Goal: Task Accomplishment & Management: Manage account settings

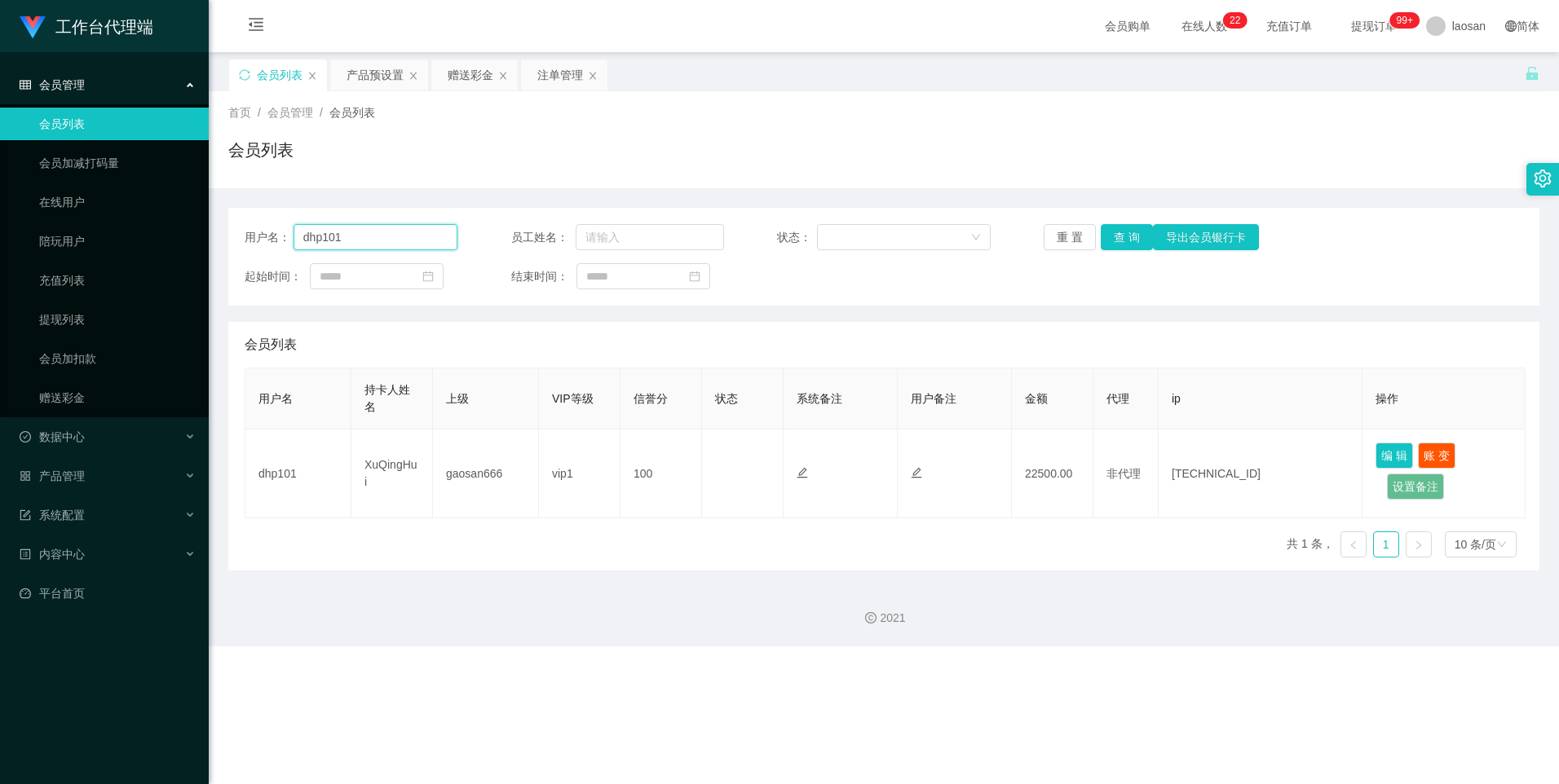
drag, startPoint x: 398, startPoint y: 241, endPoint x: 263, endPoint y: 223, distance: 136.2
click at [263, 223] on div "用户名： dhp101 员工姓名： 状态： 重 置 查 询 导出会员银行卡 起始时间： 结束时间：" at bounding box center [884, 257] width 1311 height 98
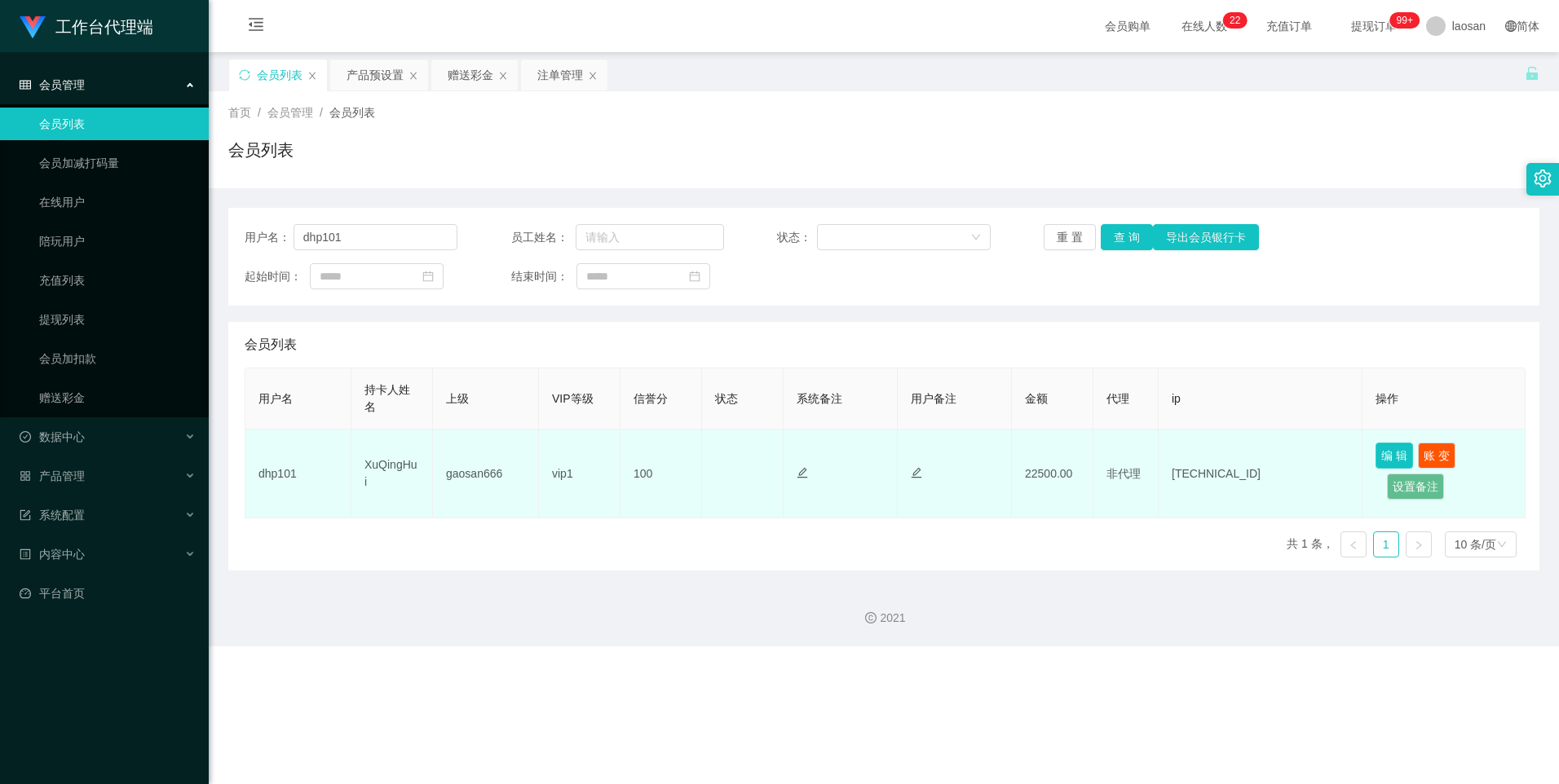
click at [1401, 459] on button "编 辑" at bounding box center [1394, 455] width 37 height 26
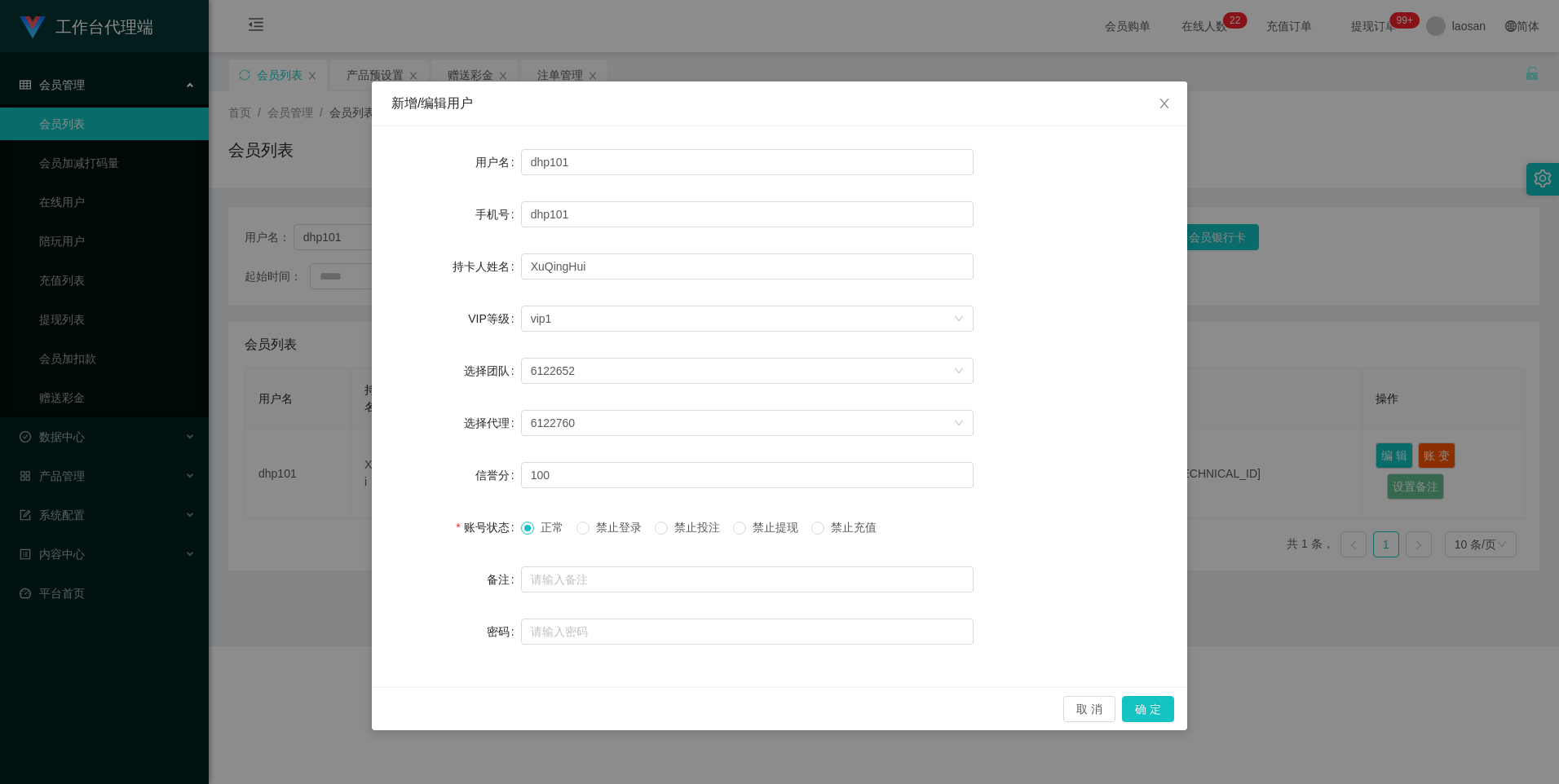
click at [762, 527] on span "禁止提现" at bounding box center [775, 528] width 59 height 13
click at [1148, 709] on button "确 定" at bounding box center [1148, 709] width 52 height 26
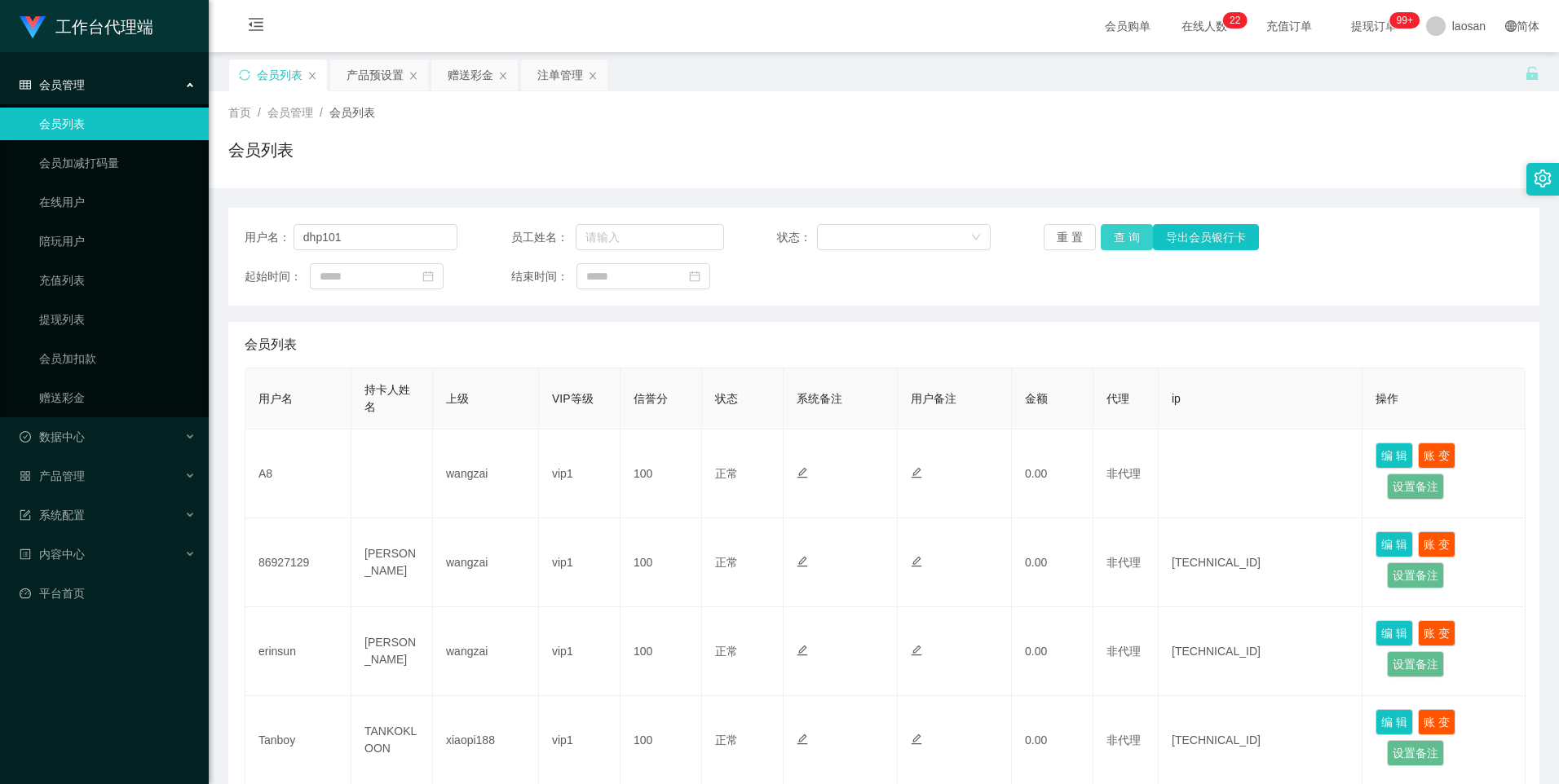
type input "dhp101"
click at [1115, 226] on button "查 询" at bounding box center [1127, 237] width 52 height 26
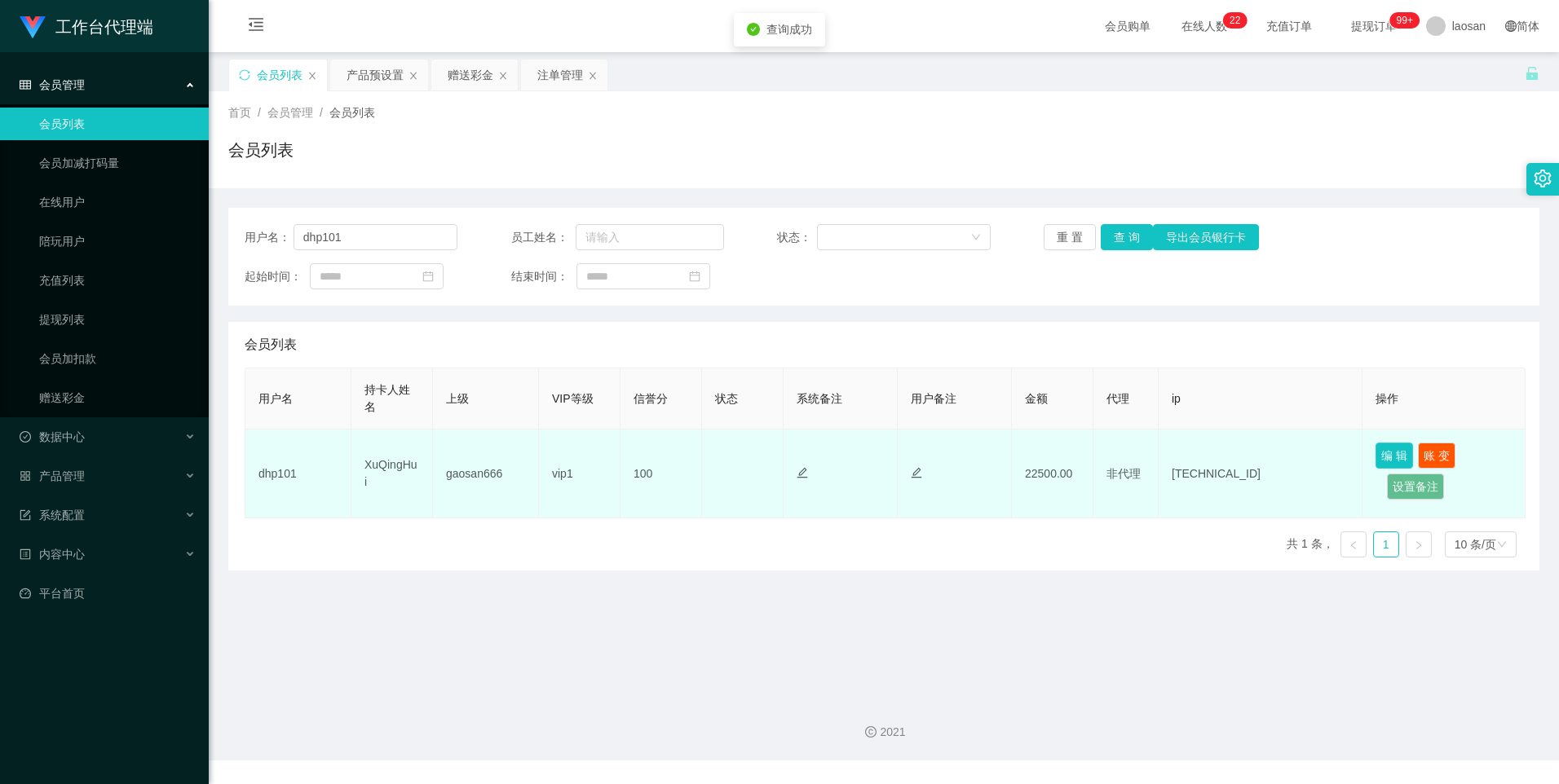
click at [1393, 455] on button "编 辑" at bounding box center [1394, 455] width 37 height 26
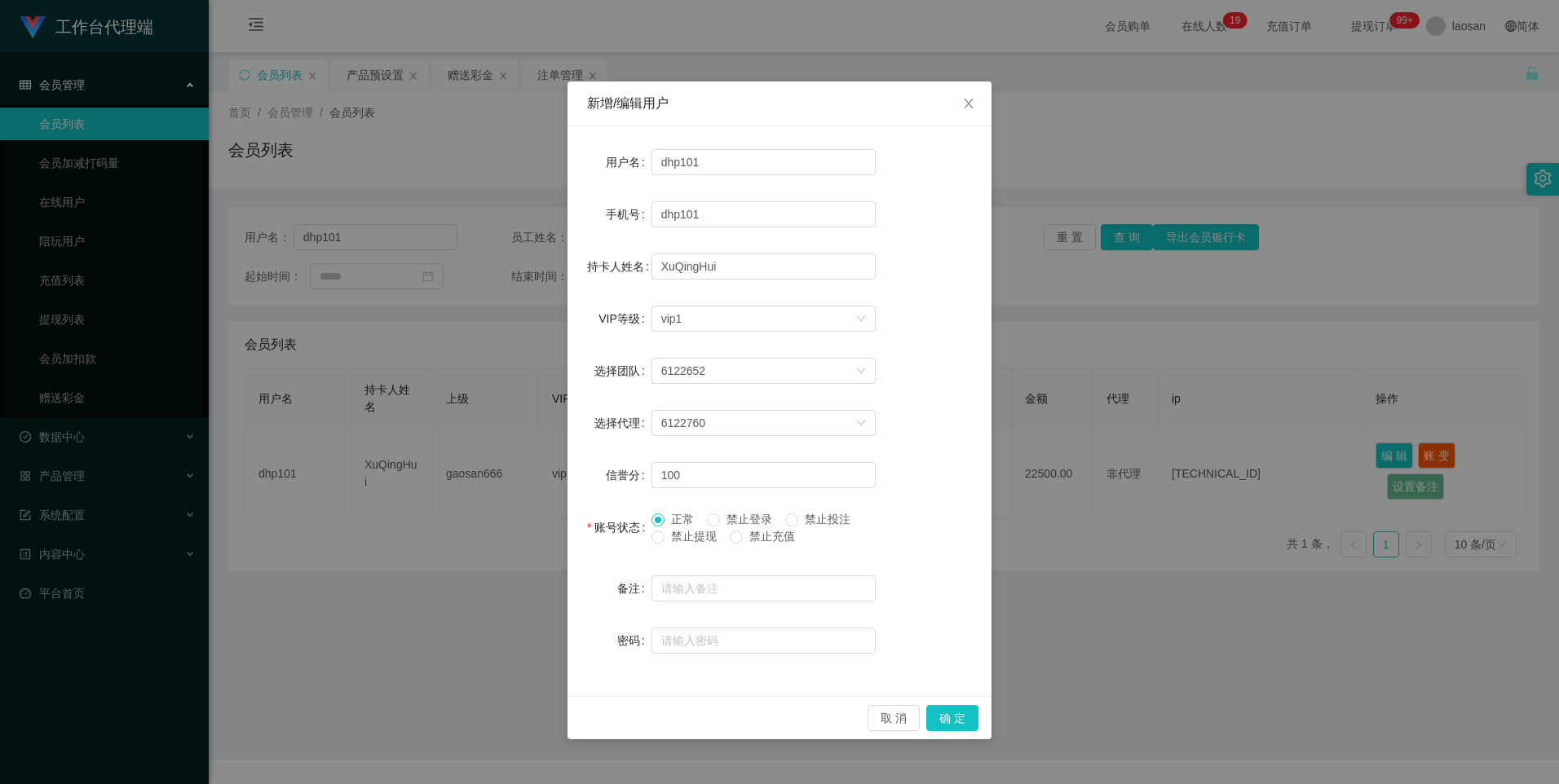
click at [664, 539] on span "禁止提现" at bounding box center [693, 536] width 59 height 13
click at [663, 539] on span at bounding box center [659, 537] width 13 height 13
click at [947, 719] on button "确 定" at bounding box center [952, 718] width 52 height 26
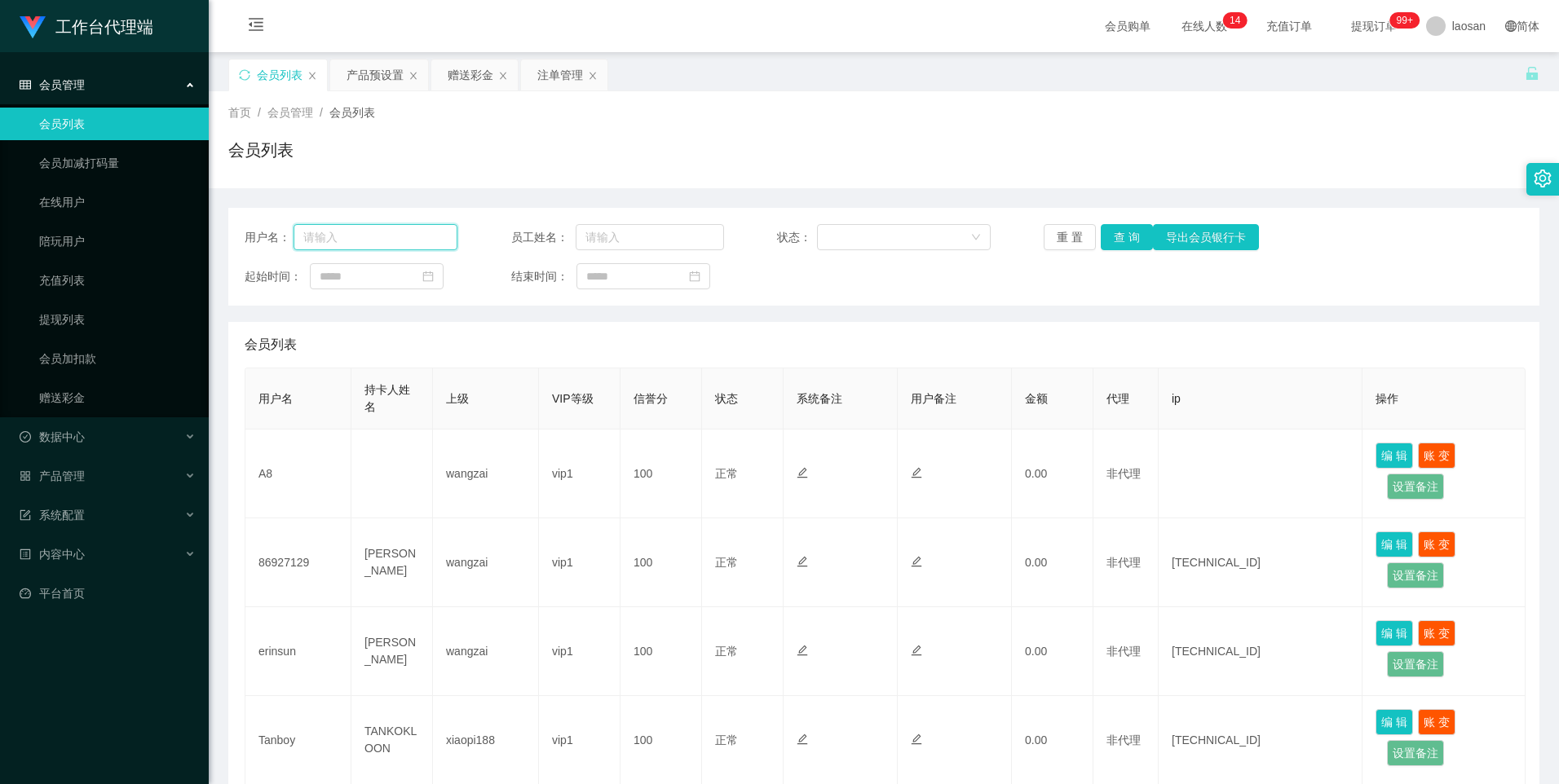
click at [377, 241] on input "text" at bounding box center [376, 237] width 165 height 26
paste input "dhp101"
type input "dhp101"
click at [1129, 235] on button "查 询" at bounding box center [1127, 237] width 52 height 26
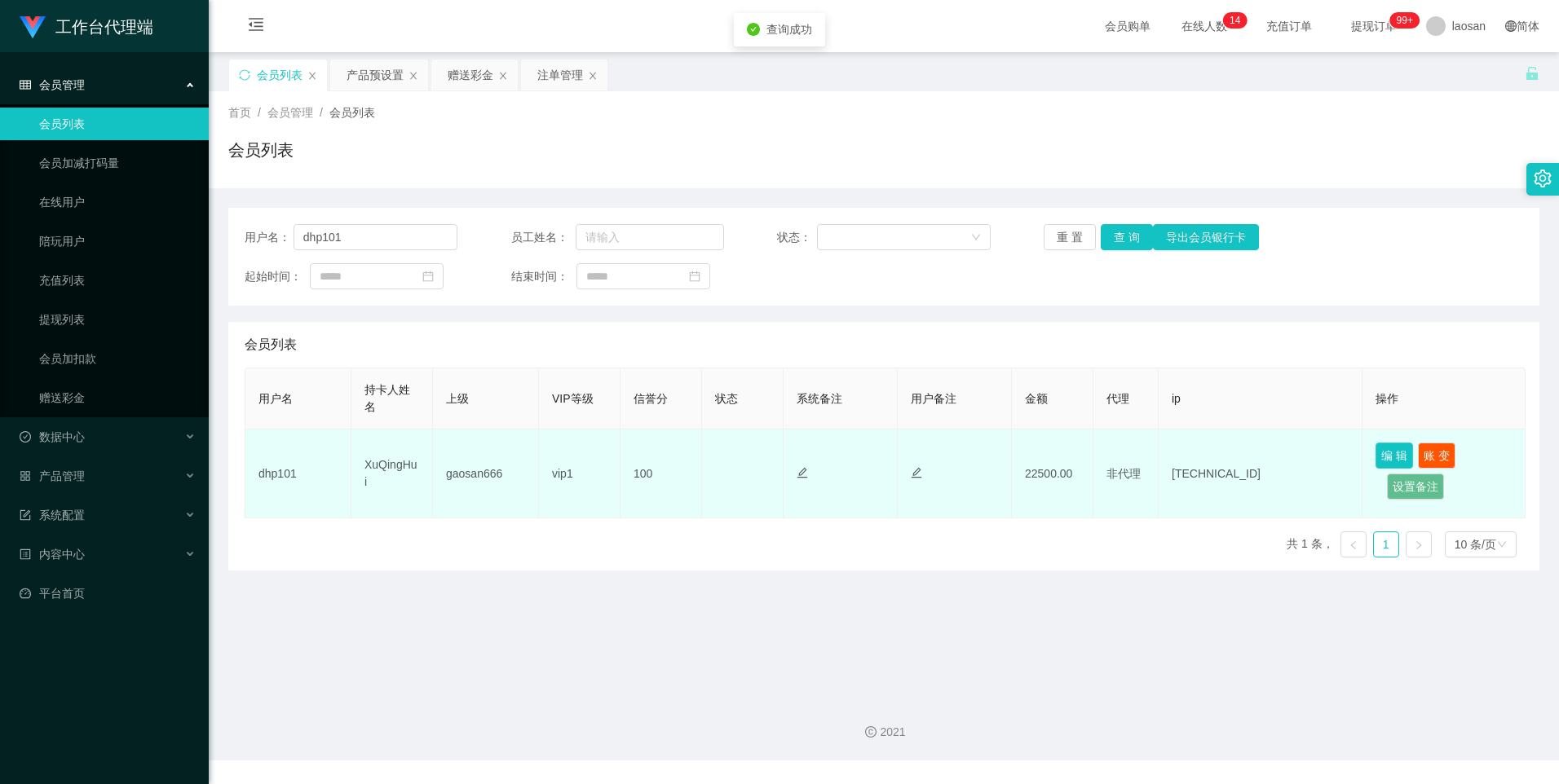
click at [1381, 445] on button "编 辑" at bounding box center [1394, 455] width 37 height 26
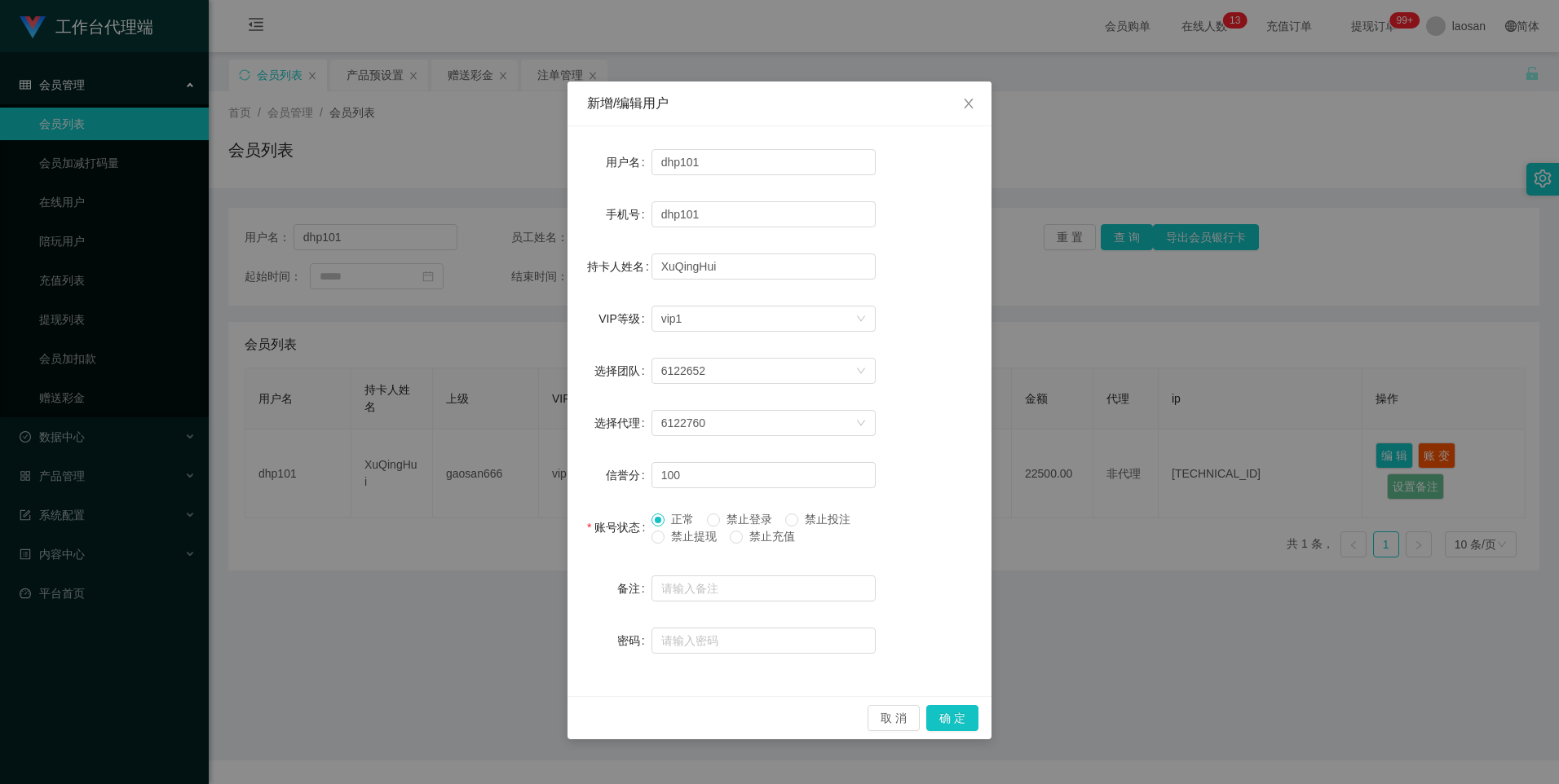
click at [1103, 536] on div "新增/编辑用户 用户名 dhp101 手机号 dhp101 持卡人姓名 [PERSON_NAME] VIP等级 选择VIP等级 vip1 选择团队 61226…" at bounding box center [780, 392] width 1559 height 784
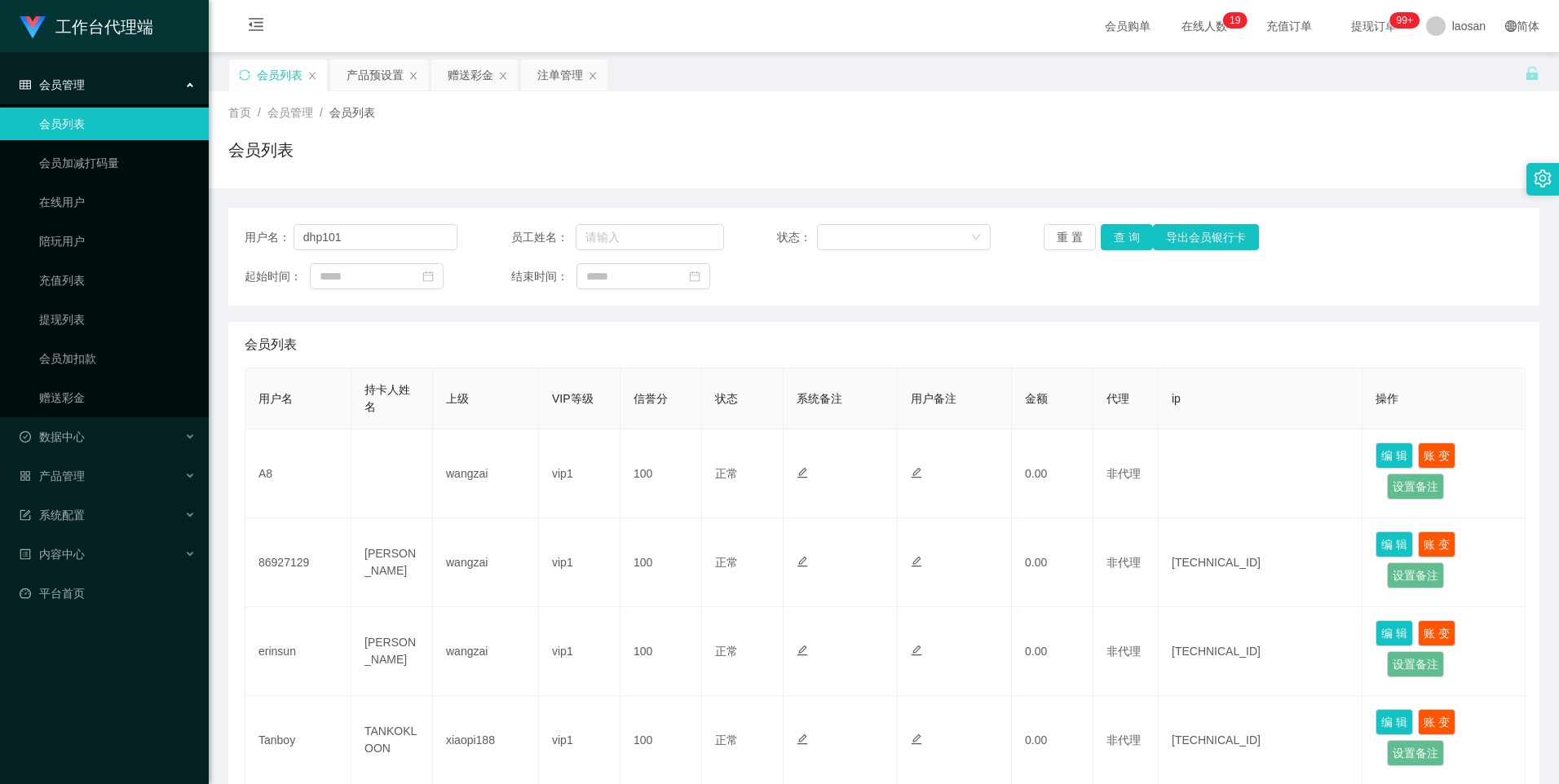
click at [1114, 236] on button "查 询" at bounding box center [1127, 237] width 52 height 26
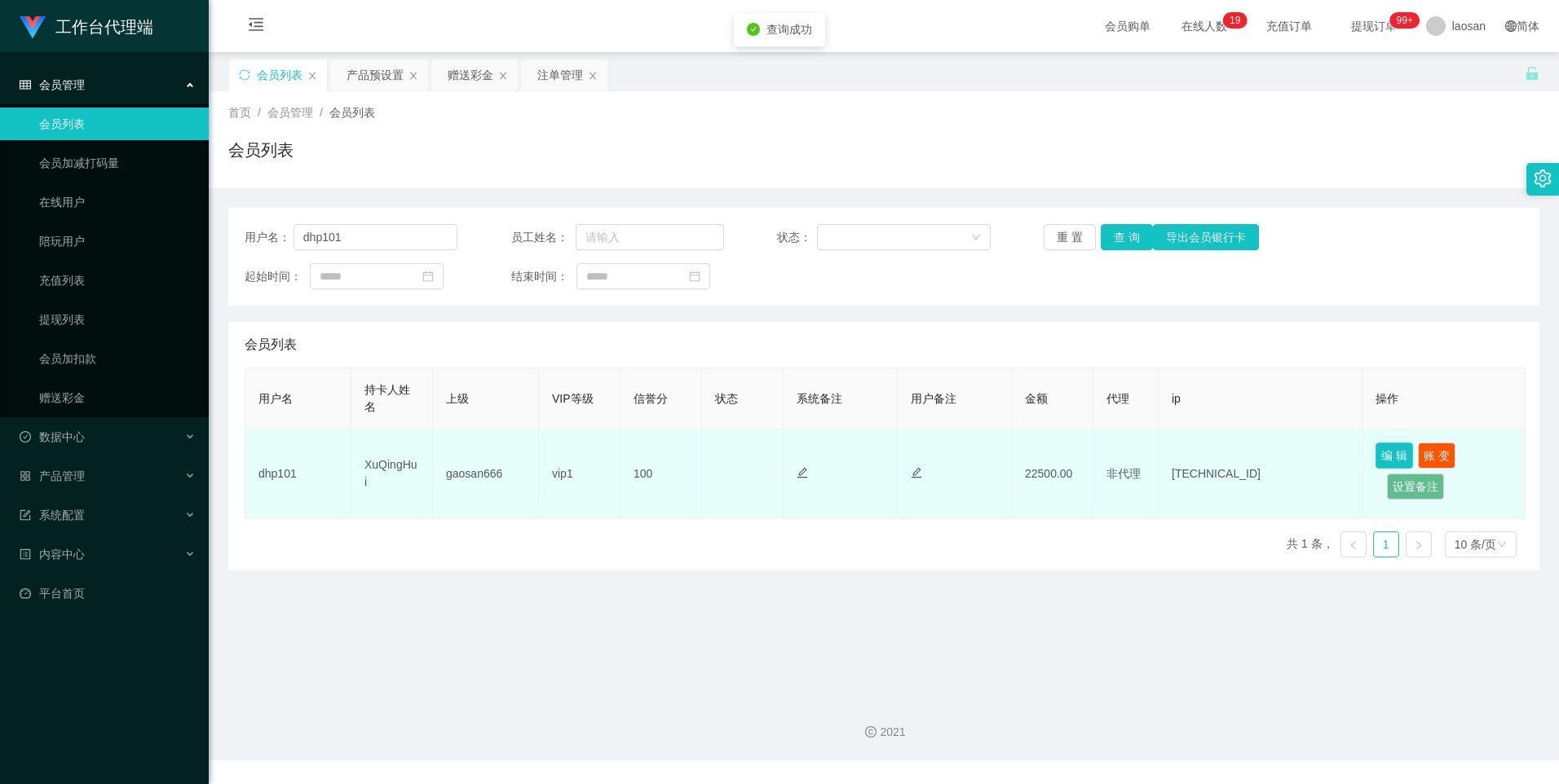
click at [1407, 457] on button "编 辑" at bounding box center [1394, 455] width 37 height 26
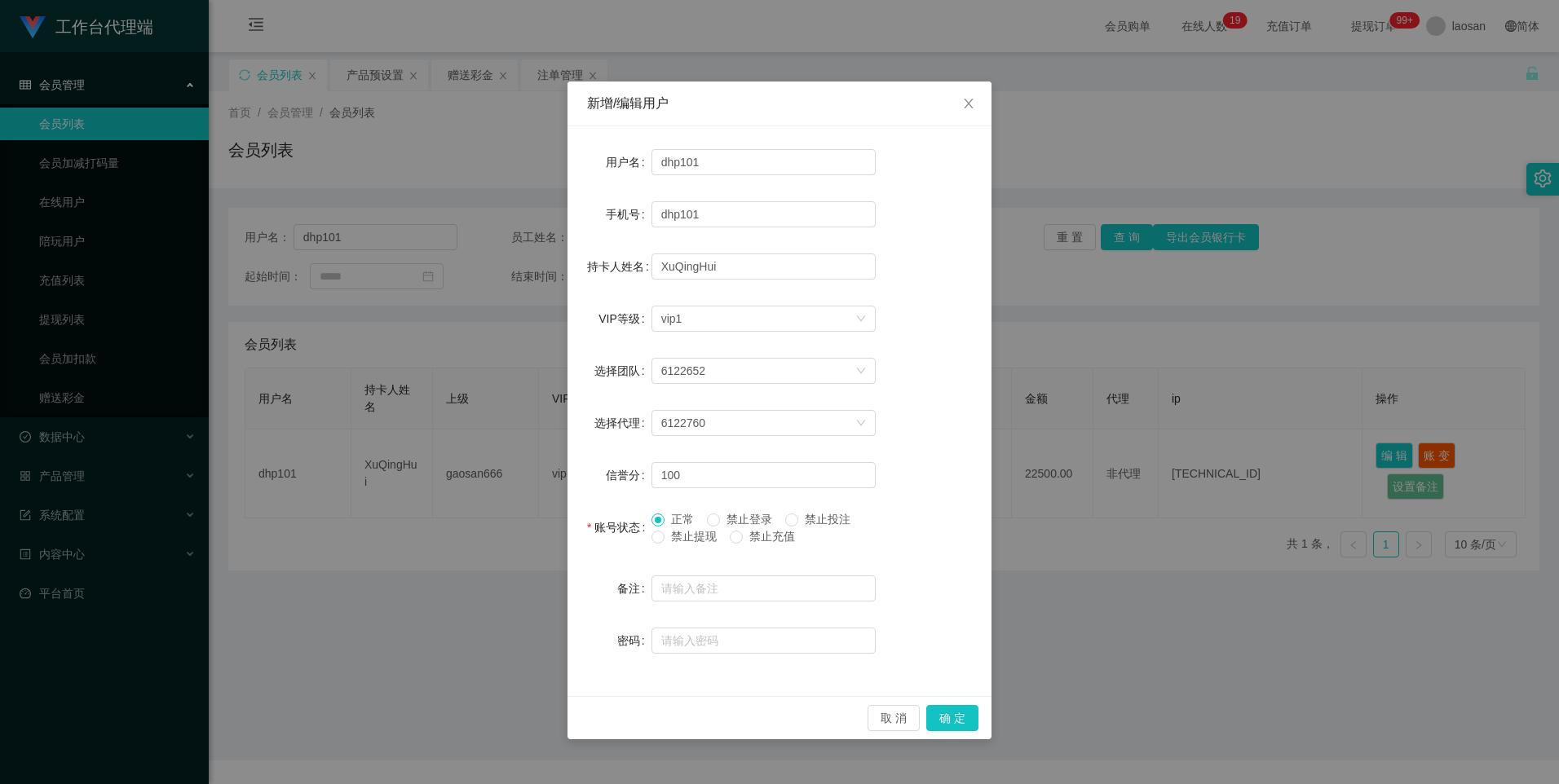
click at [707, 536] on span "禁止提现" at bounding box center [693, 536] width 59 height 13
click at [668, 539] on span "禁止提现" at bounding box center [693, 536] width 59 height 13
click at [947, 719] on button "确 定" at bounding box center [952, 718] width 52 height 26
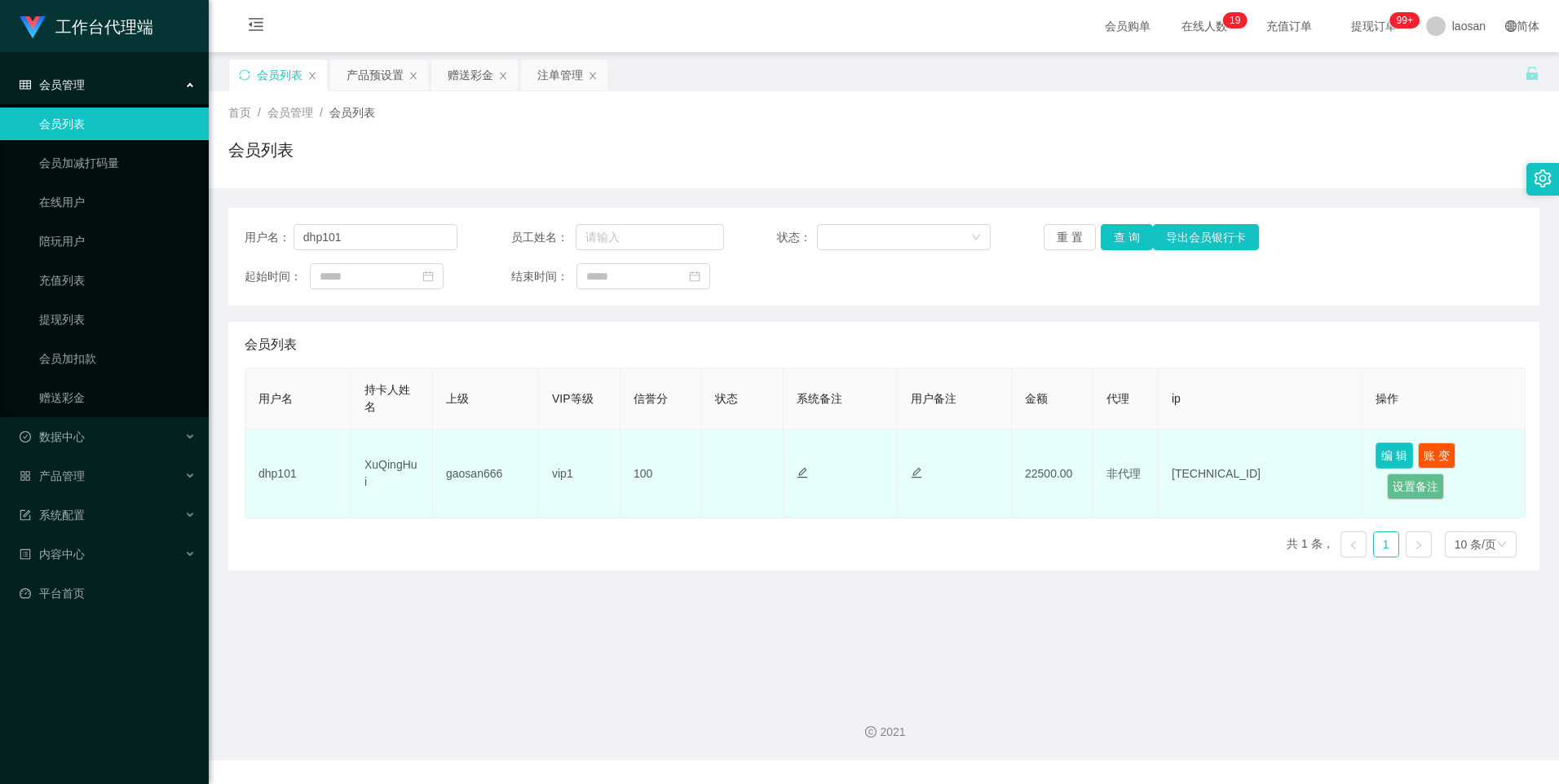
click at [1384, 454] on button "编 辑" at bounding box center [1394, 455] width 37 height 26
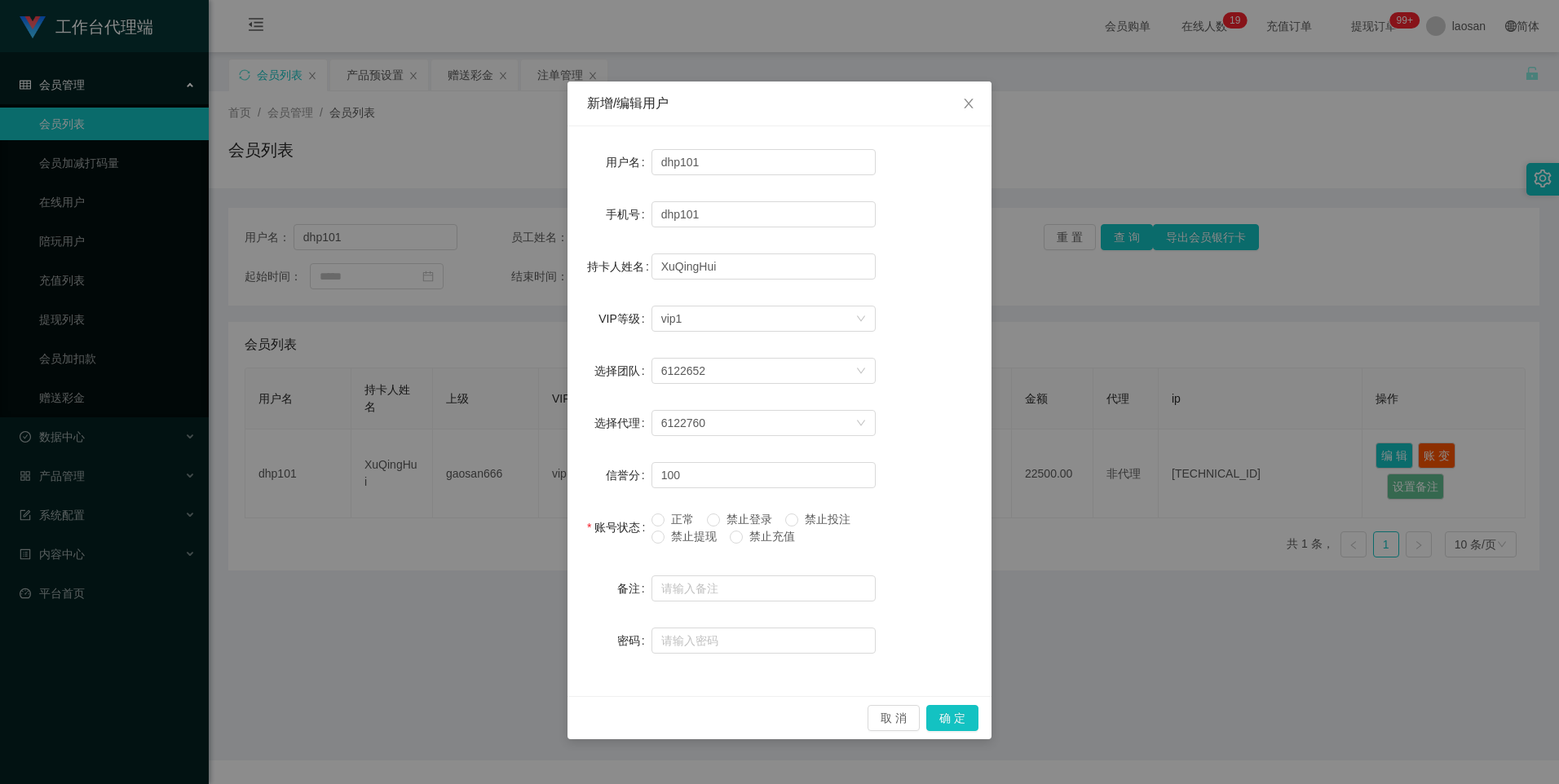
drag, startPoint x: 1117, startPoint y: 516, endPoint x: 1109, endPoint y: 517, distance: 8.1
click at [1117, 517] on div "新增/编辑用户 用户名 dhp101 手机号 dhp101 持卡人姓名 [PERSON_NAME] VIP等级 选择VIP等级 vip1 选择团队 61226…" at bounding box center [780, 392] width 1559 height 784
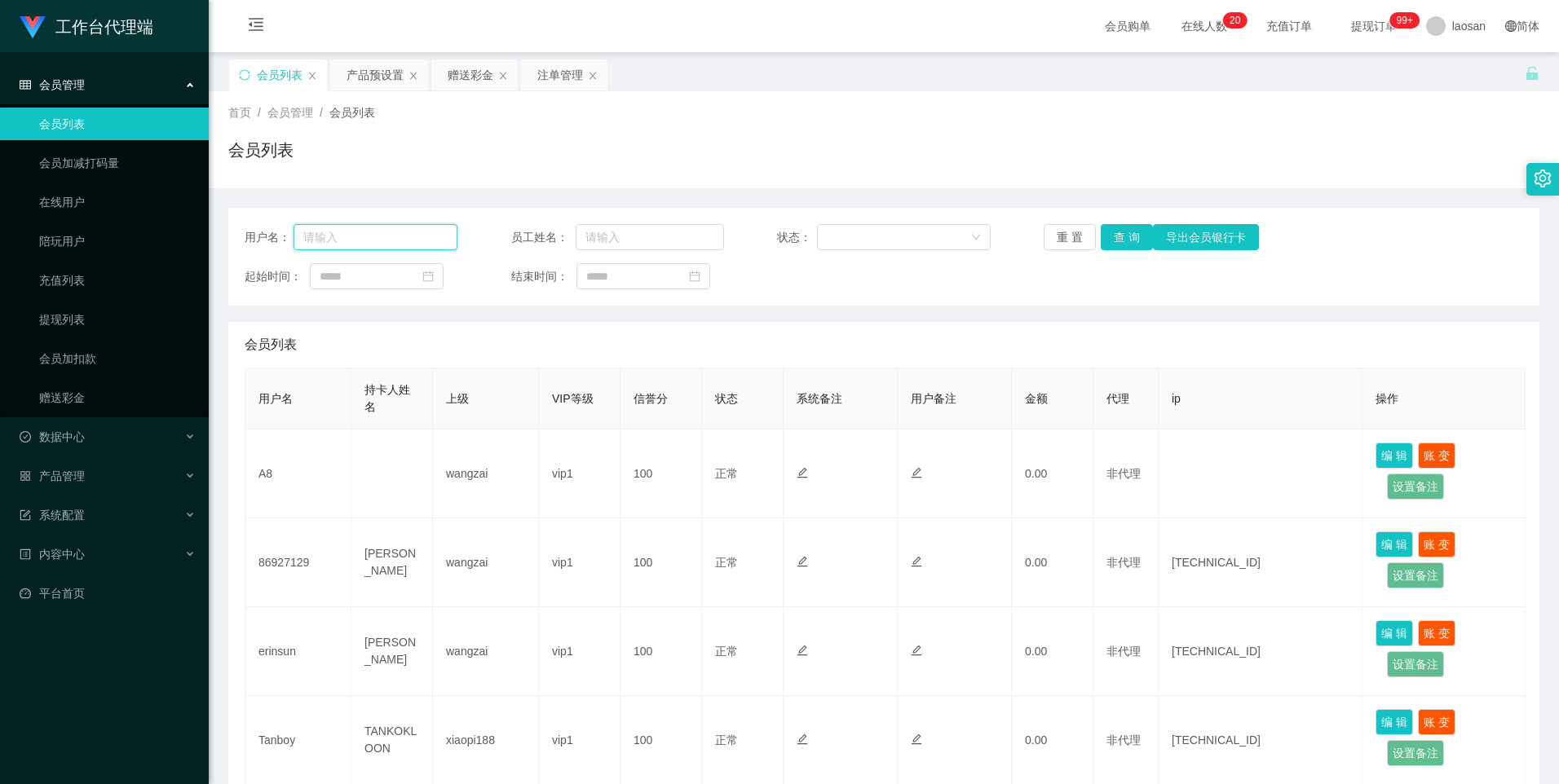
drag, startPoint x: 0, startPoint y: 0, endPoint x: 420, endPoint y: 247, distance: 487.2
click at [420, 247] on input "text" at bounding box center [376, 237] width 165 height 26
paste input "dhp101"
type input "dhp101"
click at [1133, 241] on button "查 询" at bounding box center [1127, 237] width 52 height 26
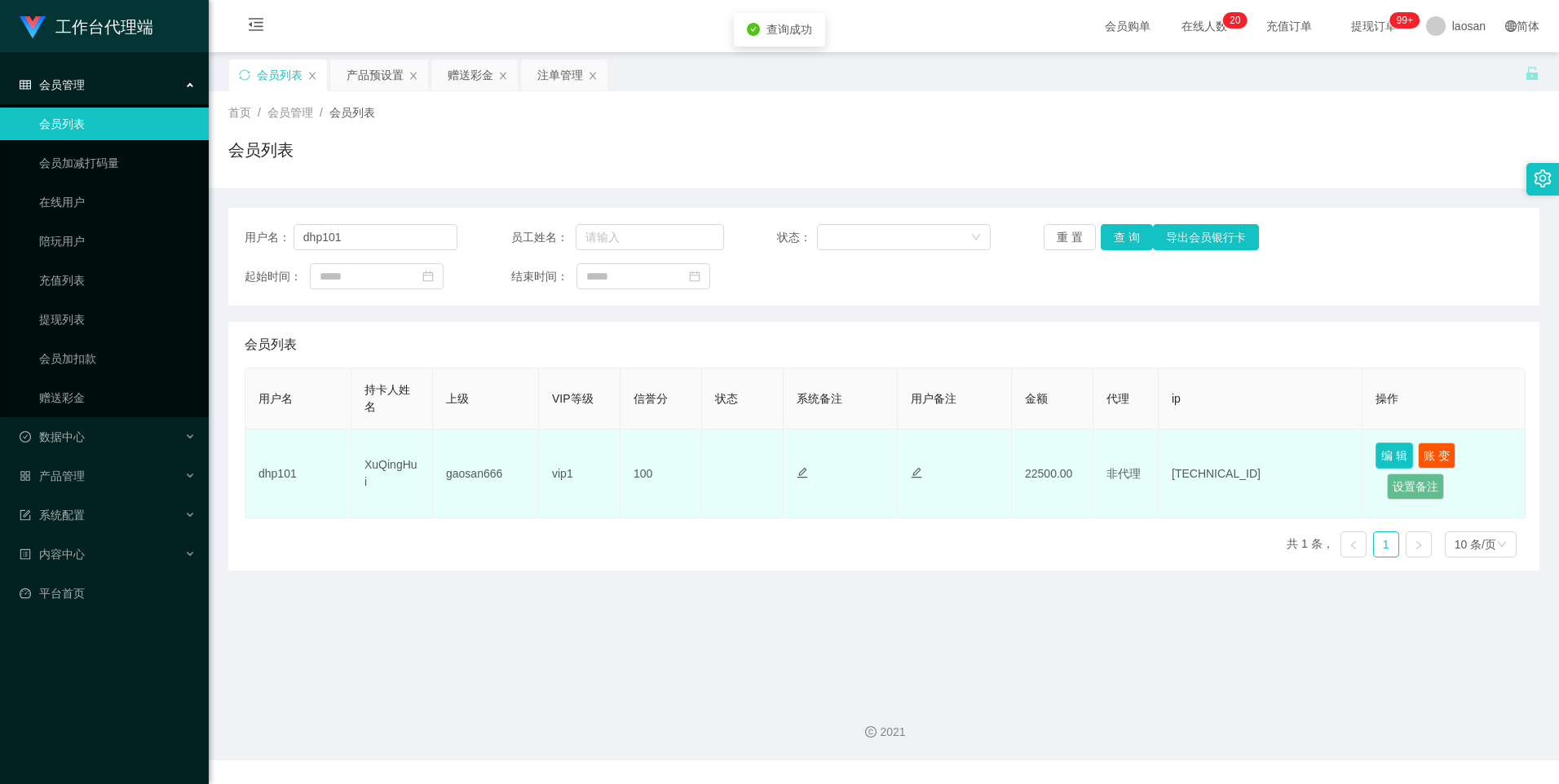
click at [1380, 460] on button "编 辑" at bounding box center [1394, 455] width 37 height 26
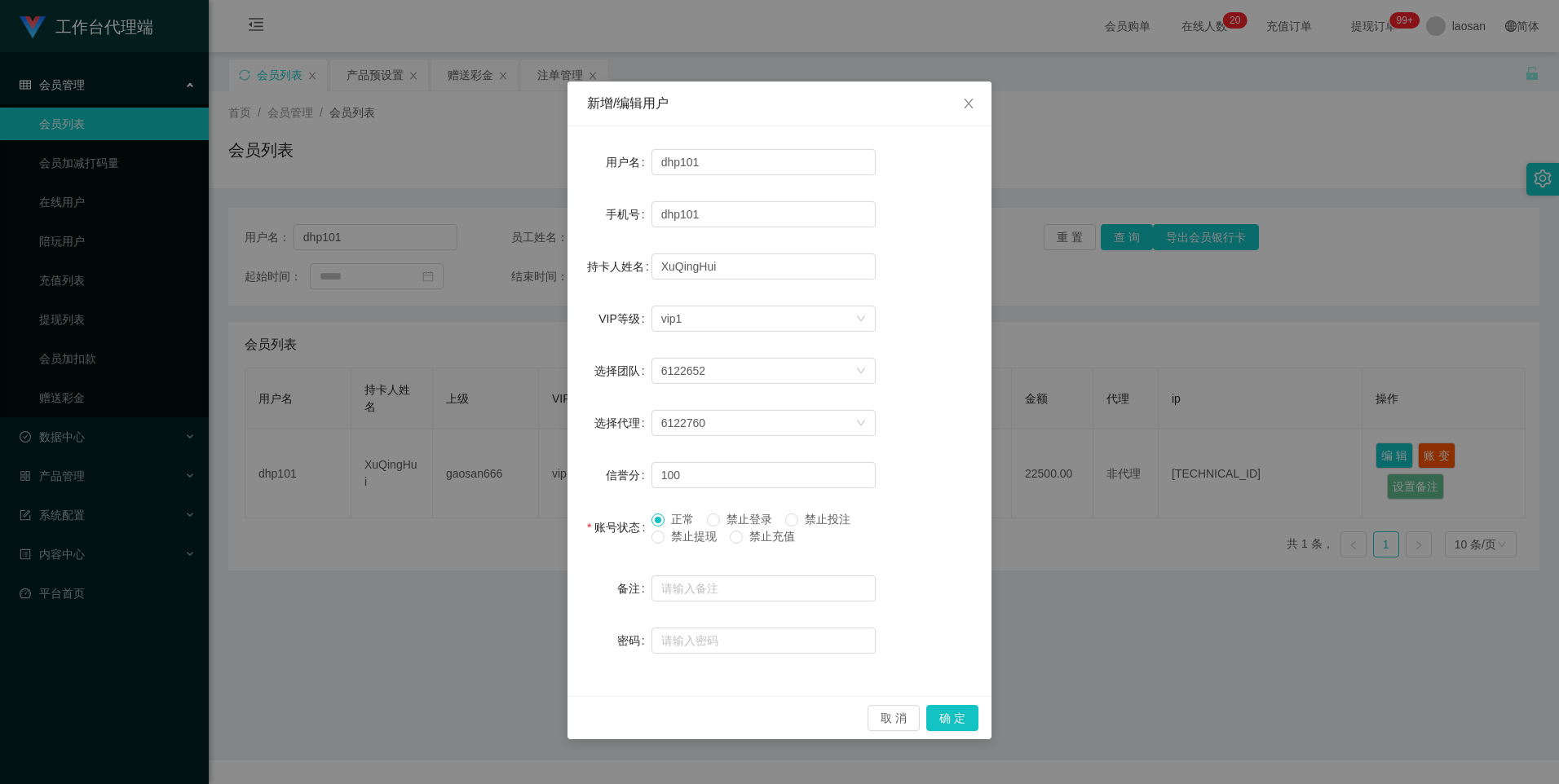
click at [681, 539] on span "禁止提现" at bounding box center [693, 536] width 59 height 13
click at [947, 719] on button "确 定" at bounding box center [952, 718] width 52 height 26
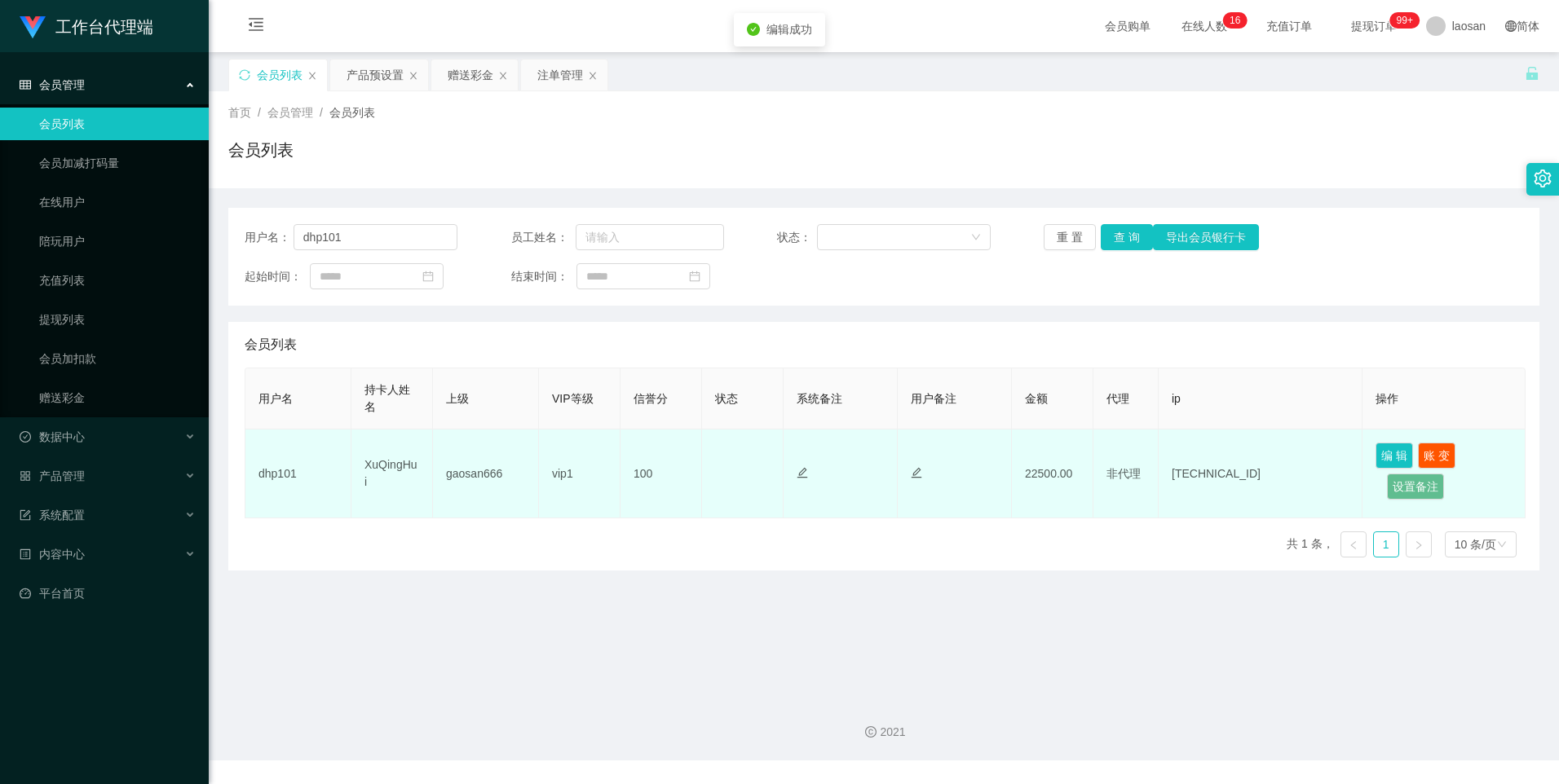
click at [739, 474] on td "正常 禁止登录 禁止投注" at bounding box center [743, 474] width 82 height 89
click at [738, 463] on td "正常 禁止登录 禁止投注" at bounding box center [743, 474] width 82 height 89
